Goal: Find specific page/section: Find specific page/section

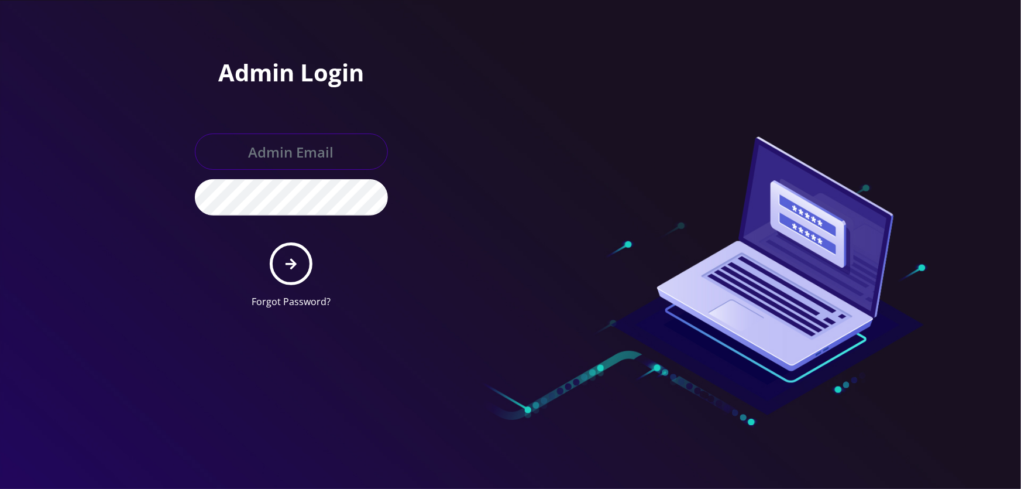
type input "tyriek@teltik.com"
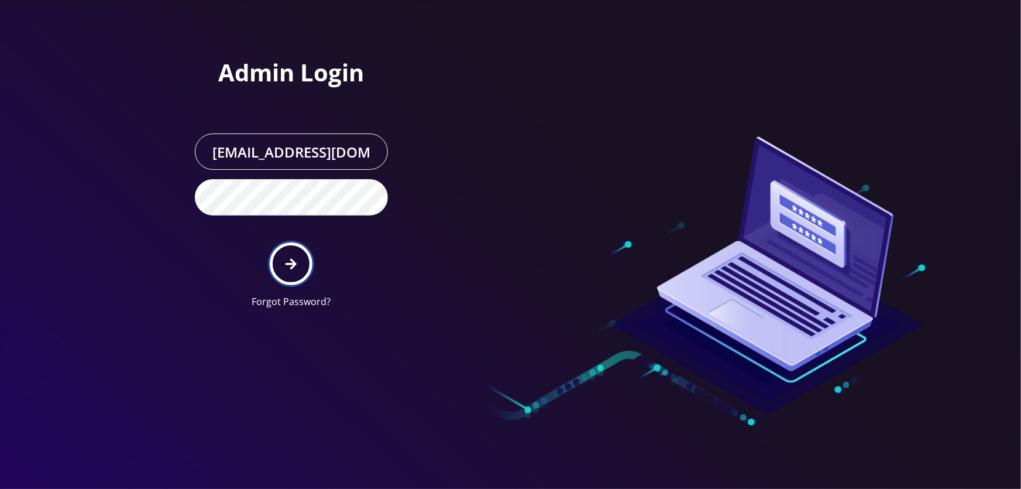
click at [281, 254] on button "submit" at bounding box center [291, 263] width 43 height 43
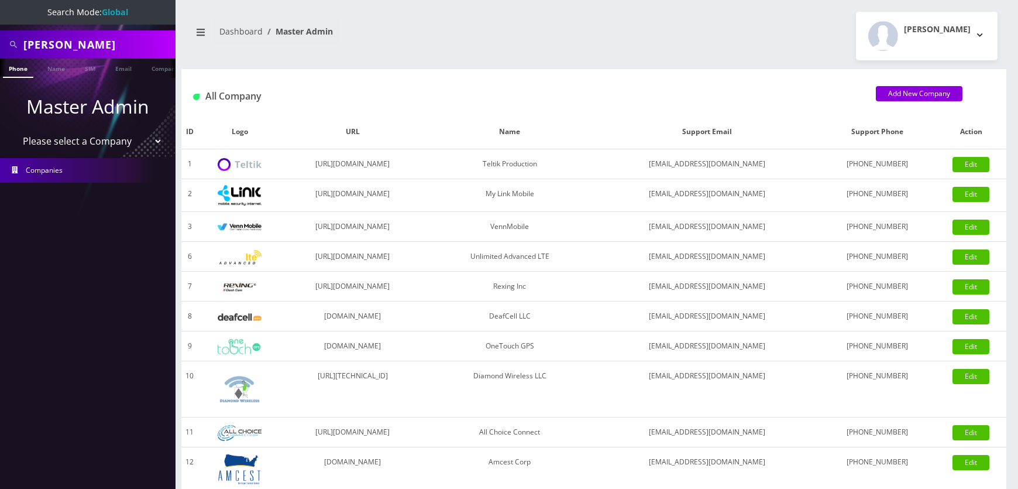
click at [123, 137] on select "Please select a Company Teltik Production My Link Mobile VennMobile Unlimited A…" at bounding box center [87, 141] width 149 height 22
select select "27"
click at [13, 130] on select "Please select a Company Teltik Production My Link Mobile VennMobile Unlimited A…" at bounding box center [87, 141] width 149 height 22
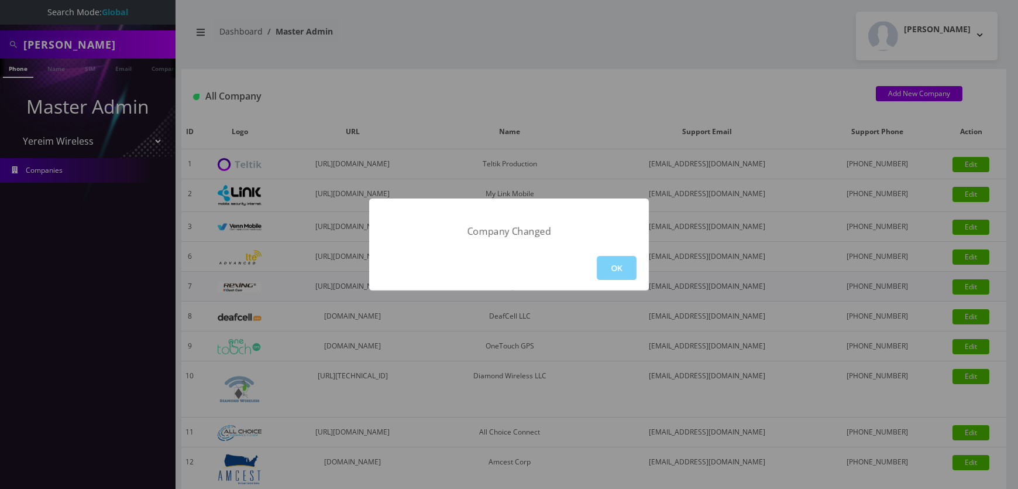
click at [624, 277] on button "OK" at bounding box center [617, 268] width 40 height 24
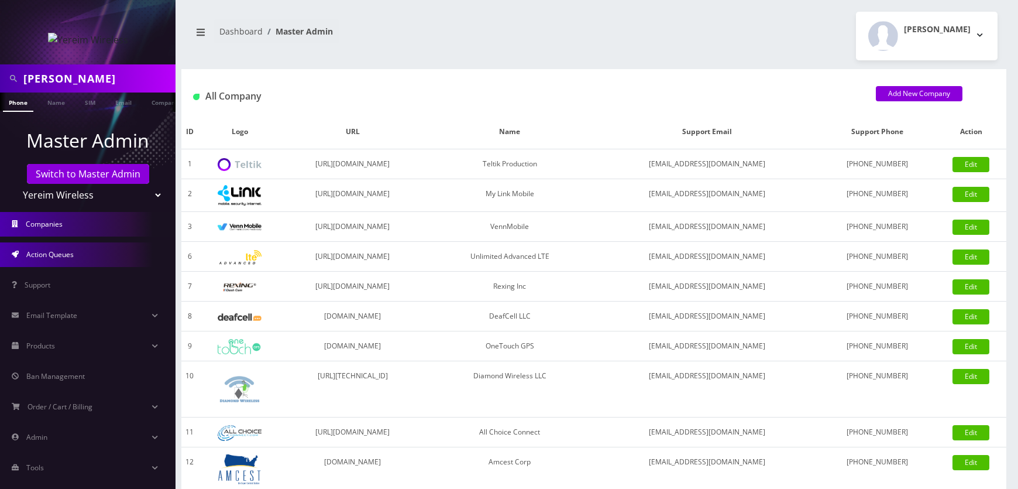
click at [58, 257] on span "Action Queues" at bounding box center [49, 254] width 47 height 10
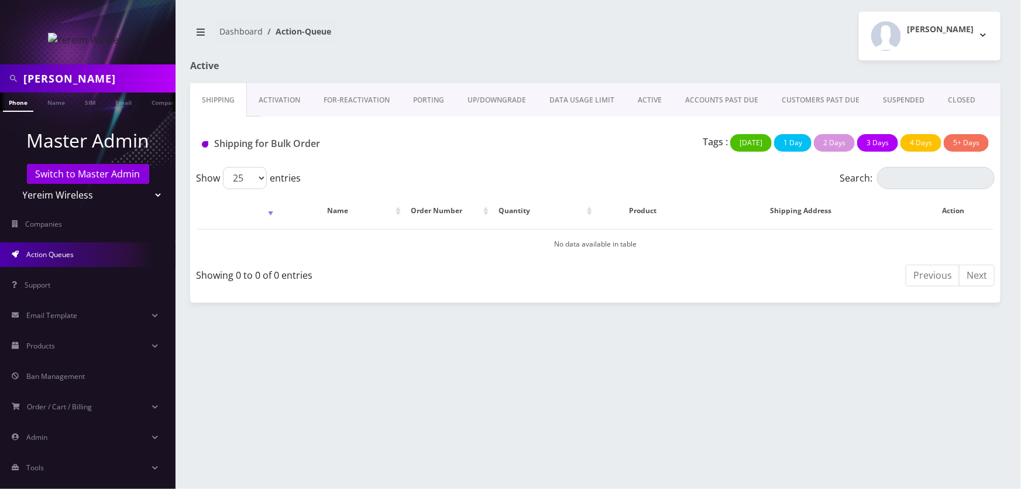
scroll to position [0, 6]
click at [112, 71] on input "[PERSON_NAME]" at bounding box center [97, 78] width 149 height 22
paste input "Simon Pollak"
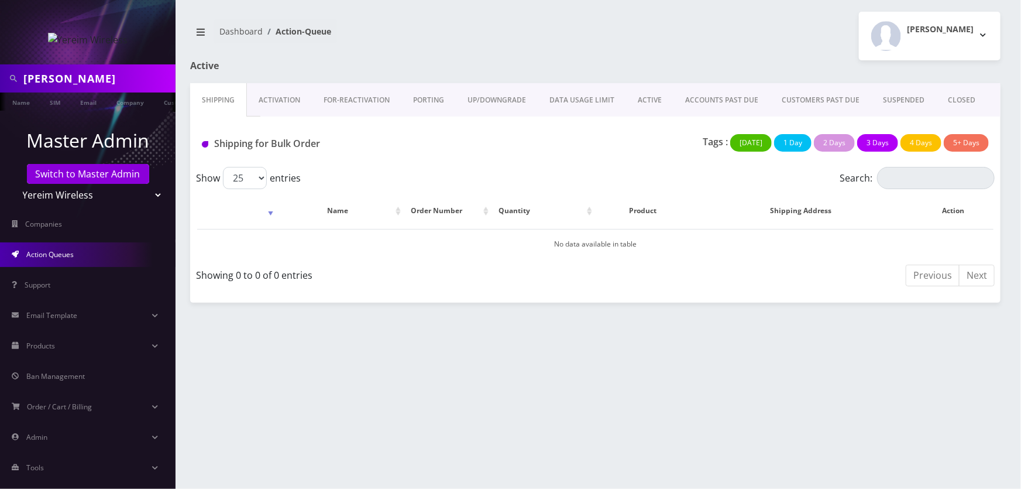
scroll to position [0, 41]
type input "Simon Pollak"
click at [158, 103] on link "Customer" at bounding box center [172, 101] width 40 height 19
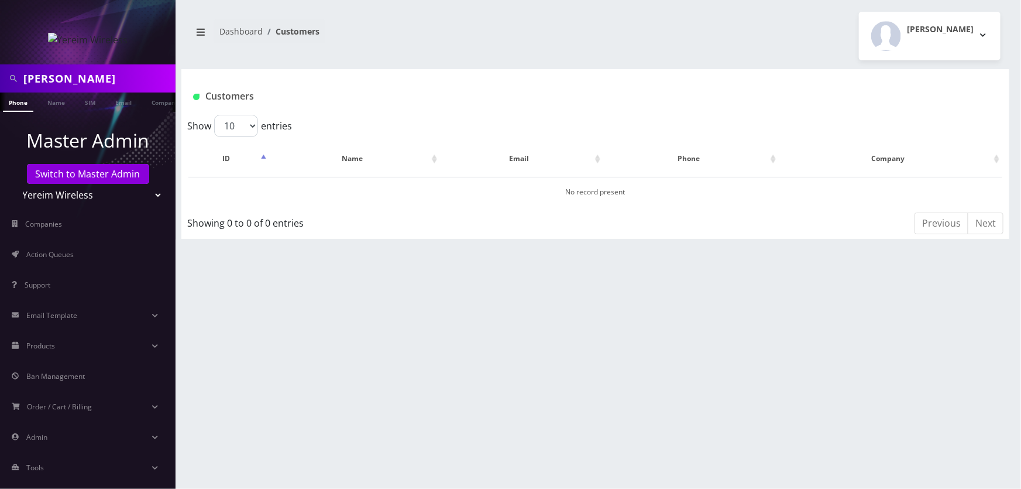
click at [143, 81] on input "[PERSON_NAME]" at bounding box center [97, 78] width 149 height 22
click at [60, 104] on link "Name" at bounding box center [56, 101] width 29 height 19
